Goal: Information Seeking & Learning: Learn about a topic

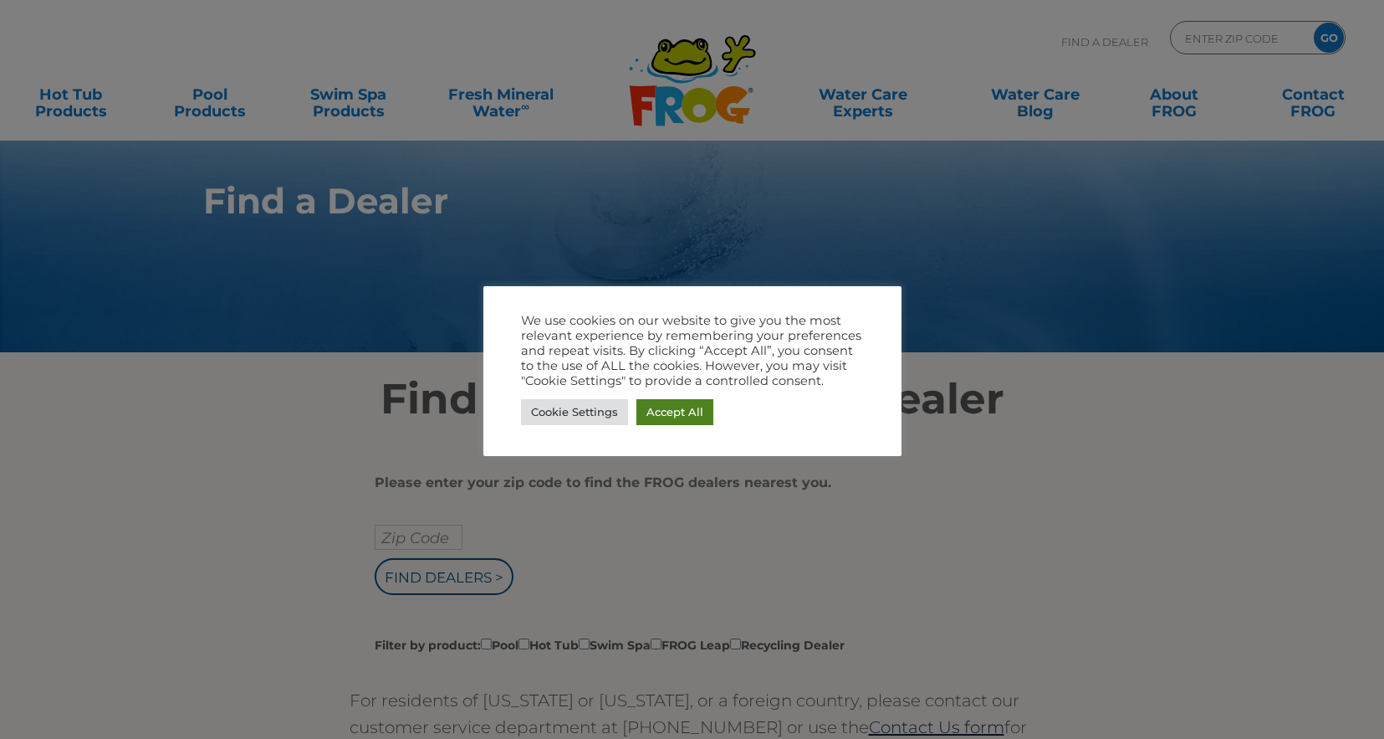
click at [678, 406] on link "Accept All" at bounding box center [675, 412] width 77 height 26
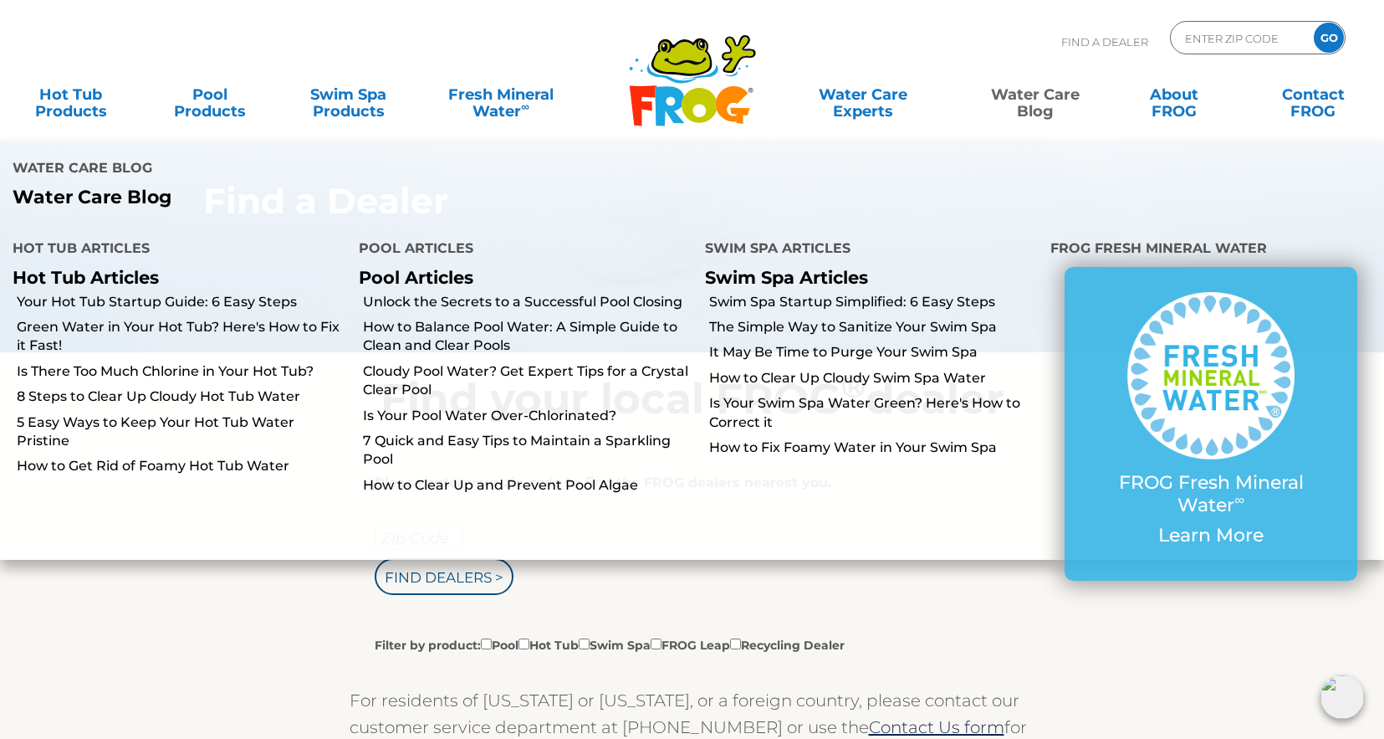
click at [1035, 98] on link "Water Care Blog" at bounding box center [1036, 94] width 108 height 33
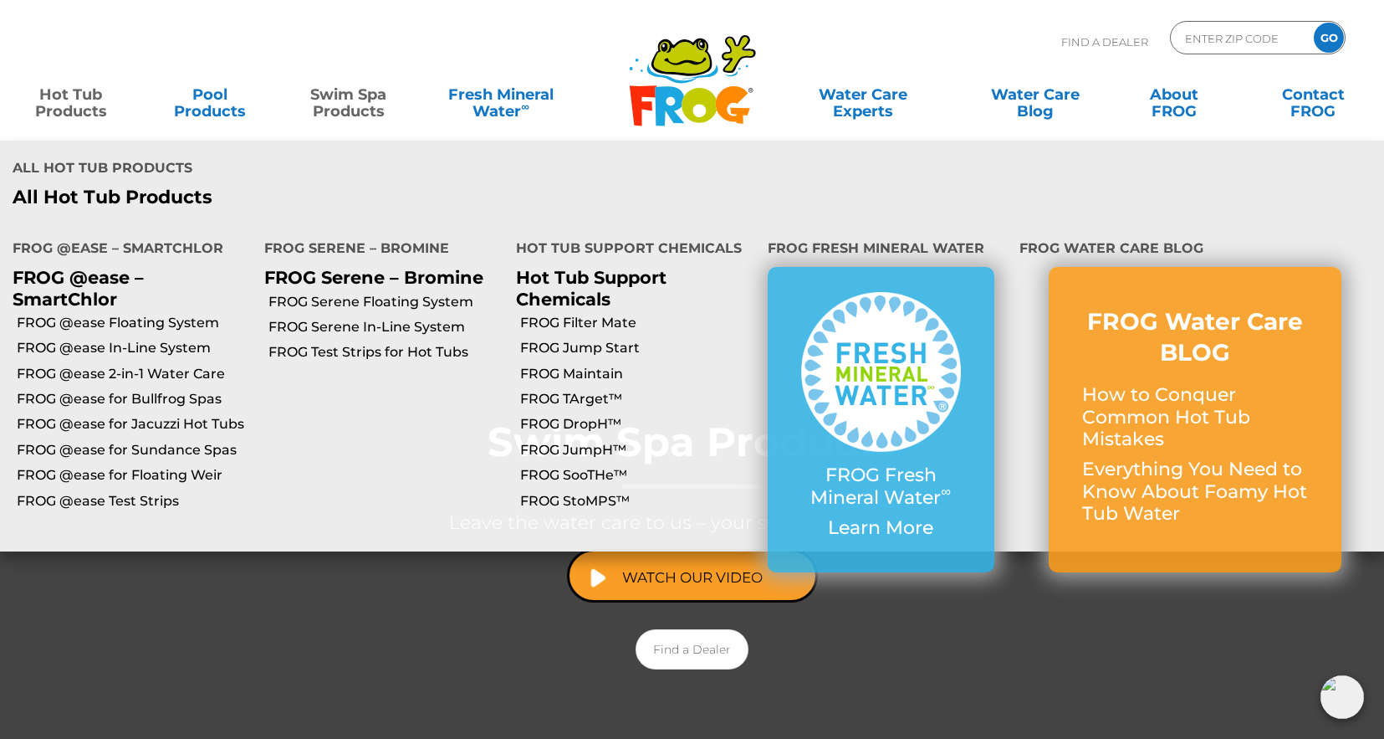
click at [64, 99] on link "Hot Tub Products" at bounding box center [71, 94] width 108 height 33
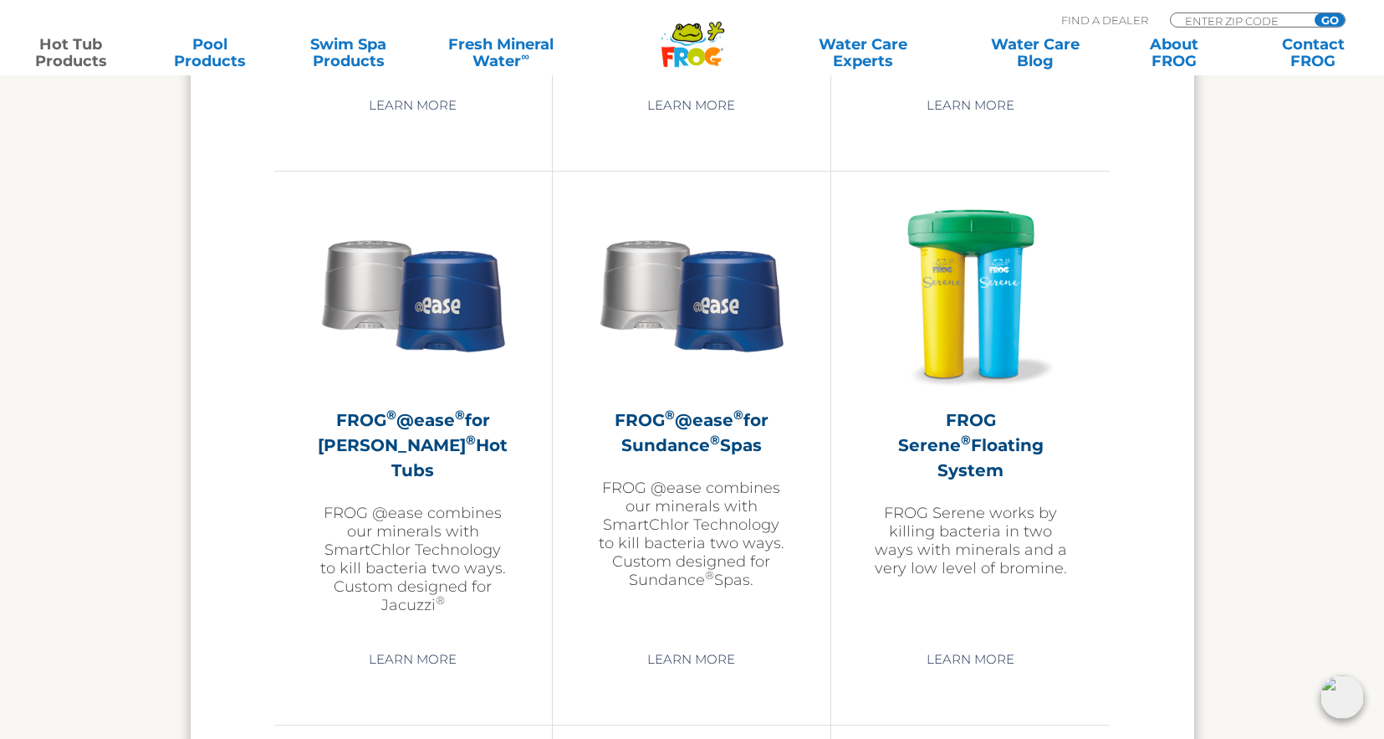
scroll to position [2901, 0]
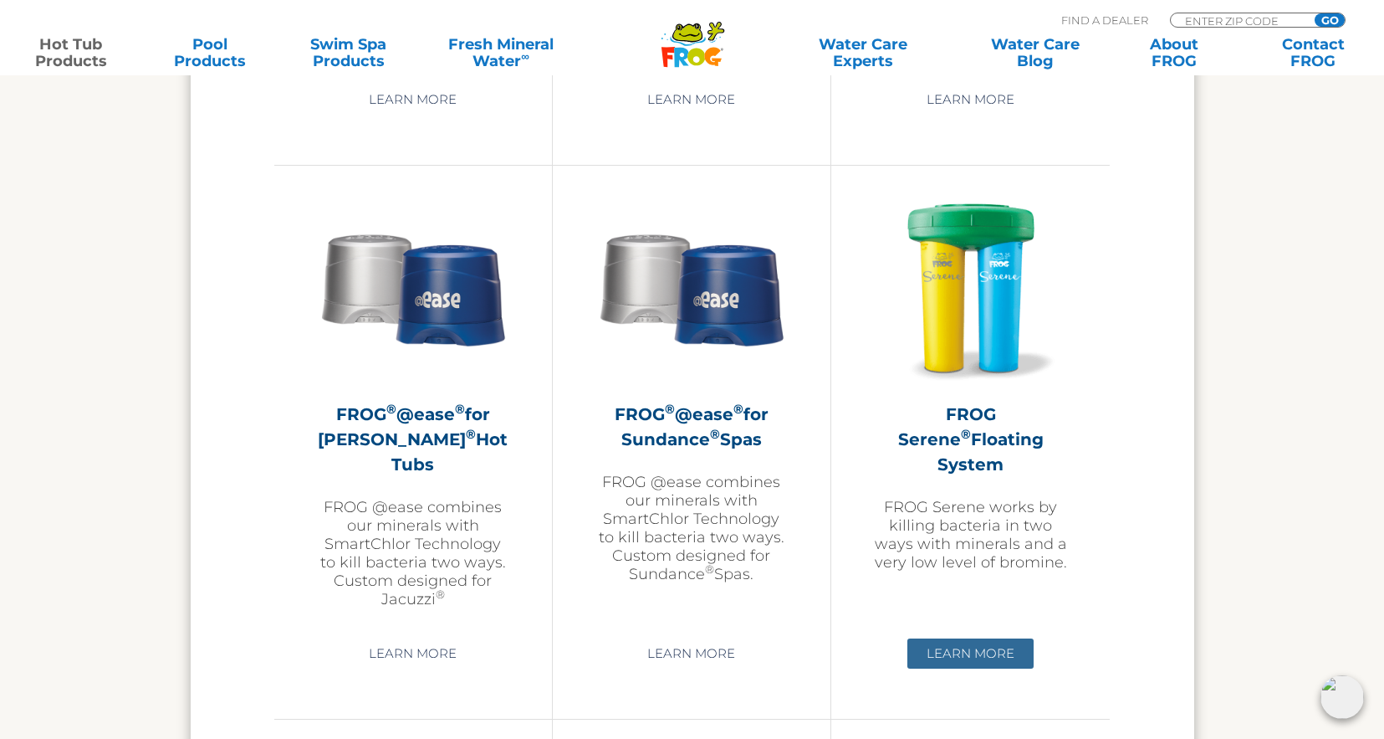
click at [973, 657] on link "Learn More" at bounding box center [971, 653] width 126 height 30
